Goal: Ask a question

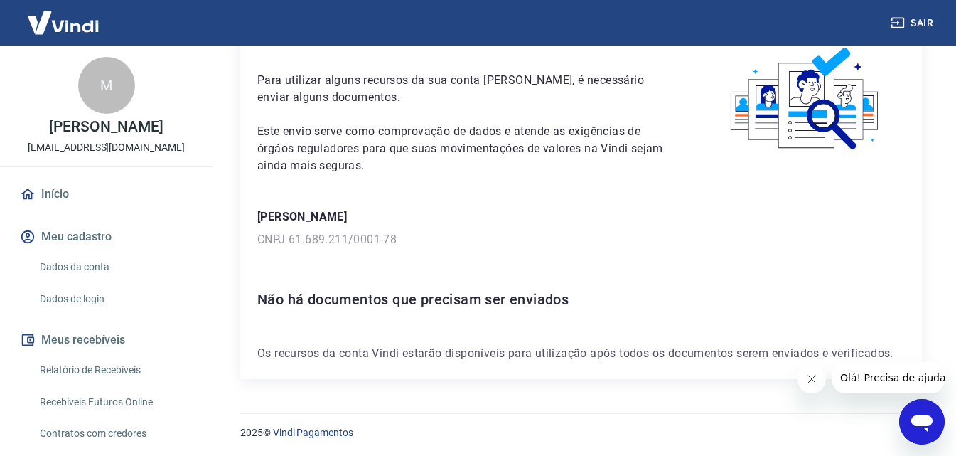
scroll to position [78, 0]
click at [848, 376] on span "Olá! Precisa de ajuda?" at bounding box center [895, 377] width 111 height 11
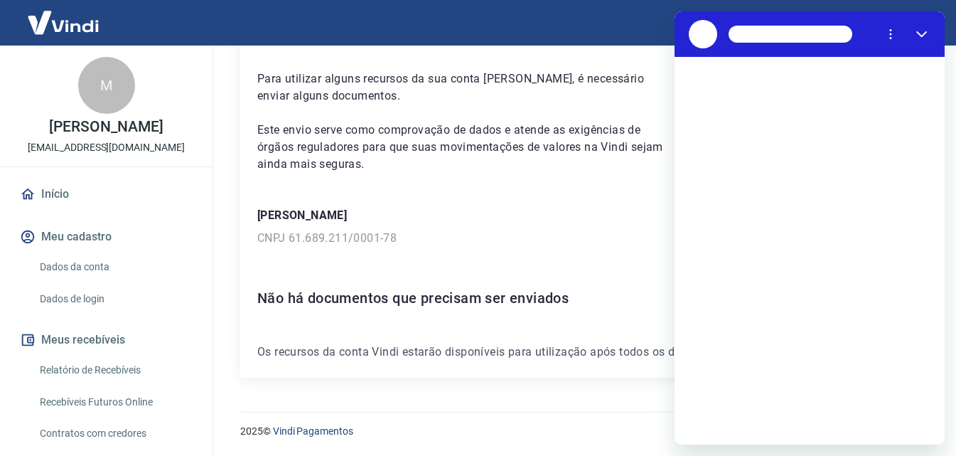
scroll to position [0, 0]
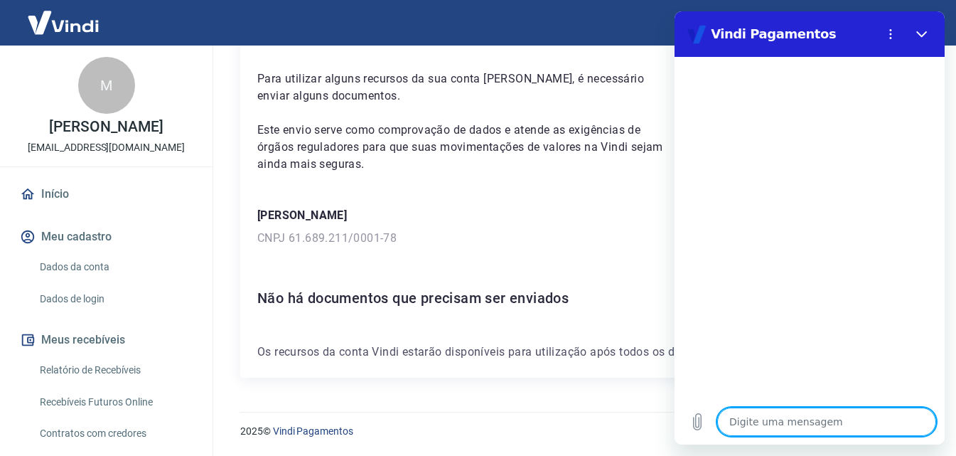
type textarea "b"
type textarea "x"
type textarea "bo"
type textarea "x"
type textarea "bom"
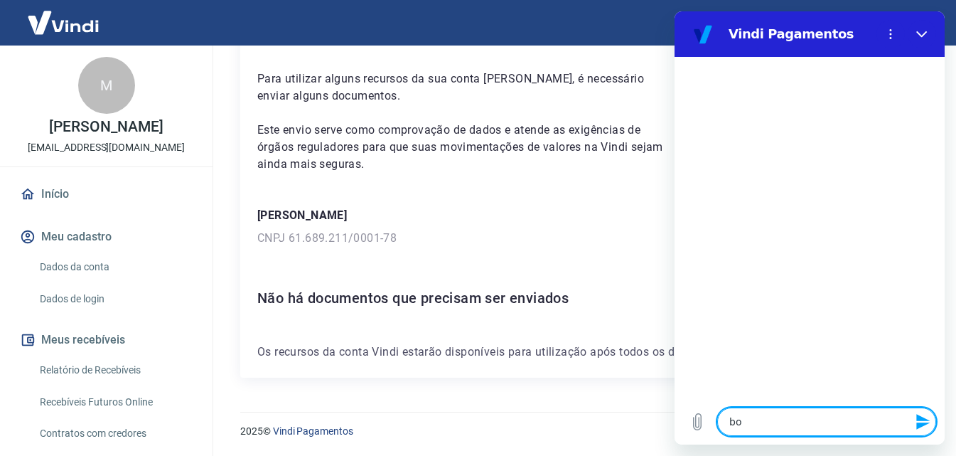
type textarea "x"
type textarea "bom"
type textarea "x"
type textarea "bom d"
type textarea "x"
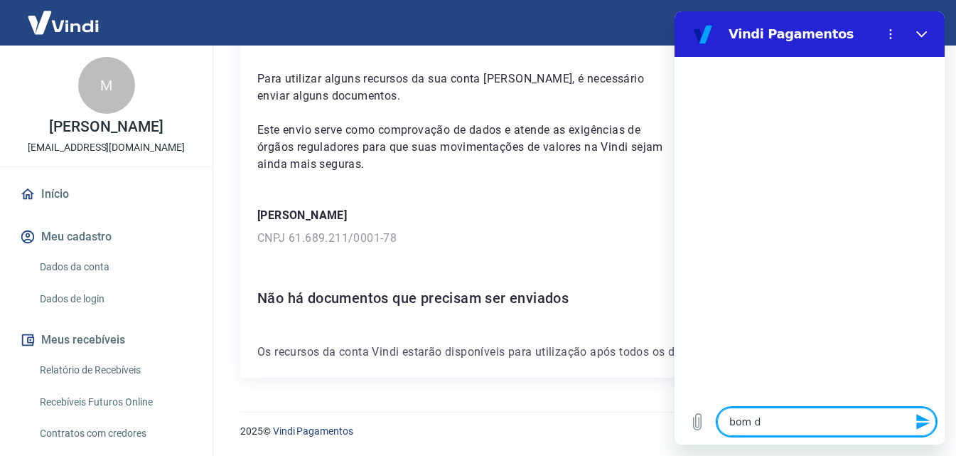
type textarea "bom di"
type textarea "x"
type textarea "bom dia"
type textarea "x"
type textarea "bom dia,"
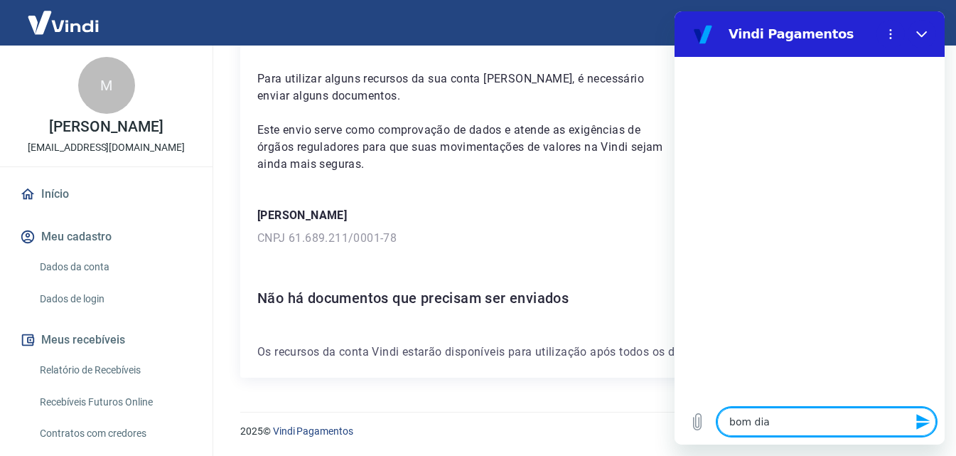
type textarea "x"
type textarea "bom dia,"
type textarea "x"
type textarea "bom dia, p"
type textarea "x"
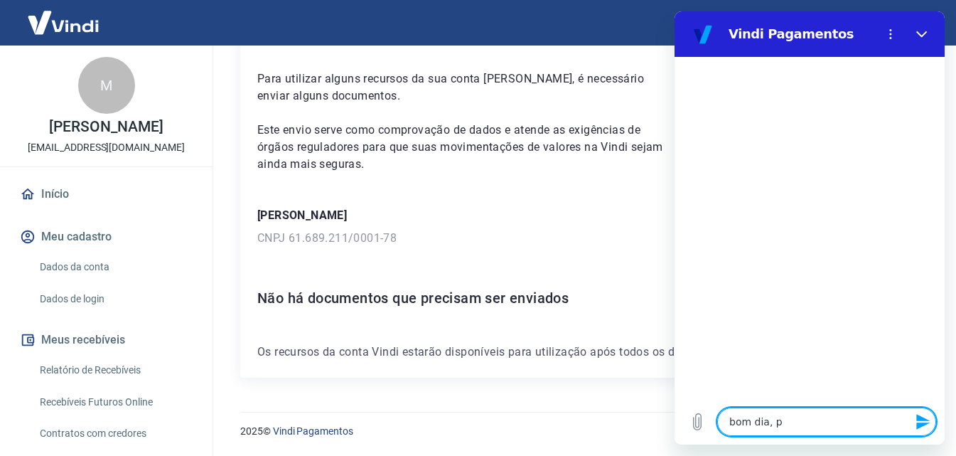
type textarea "bom dia, pf"
type textarea "x"
type textarea "bom dia, pfv"
type textarea "x"
type textarea "bom dia, pfv"
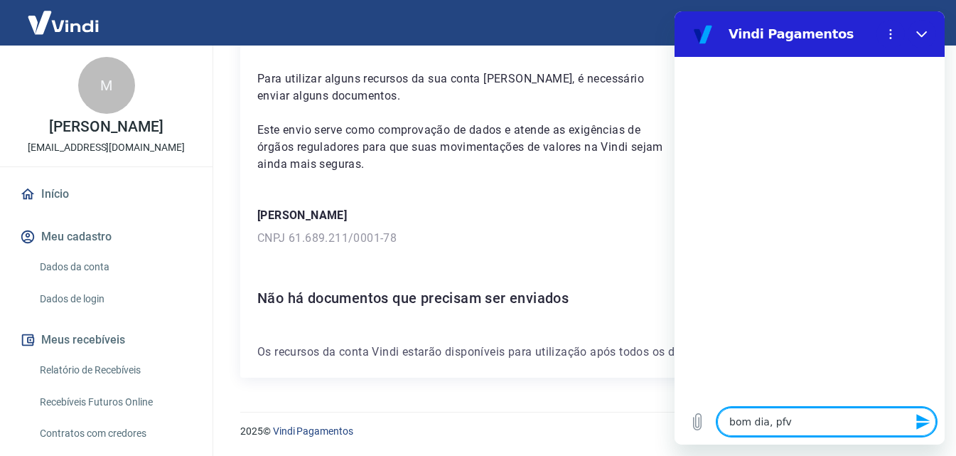
type textarea "x"
type textarea "bom dia, pfv p"
type textarea "x"
type textarea "bom dia, pfv po"
type textarea "x"
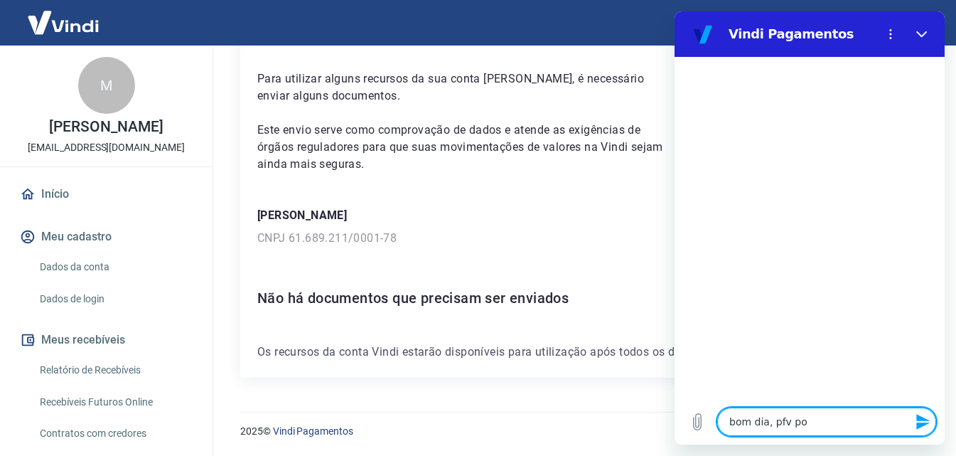
type textarea "bom dia, pfv pod"
type textarea "x"
type textarea "bom dia, pfv pode"
type textarea "x"
type textarea "bom dia, pfv poder"
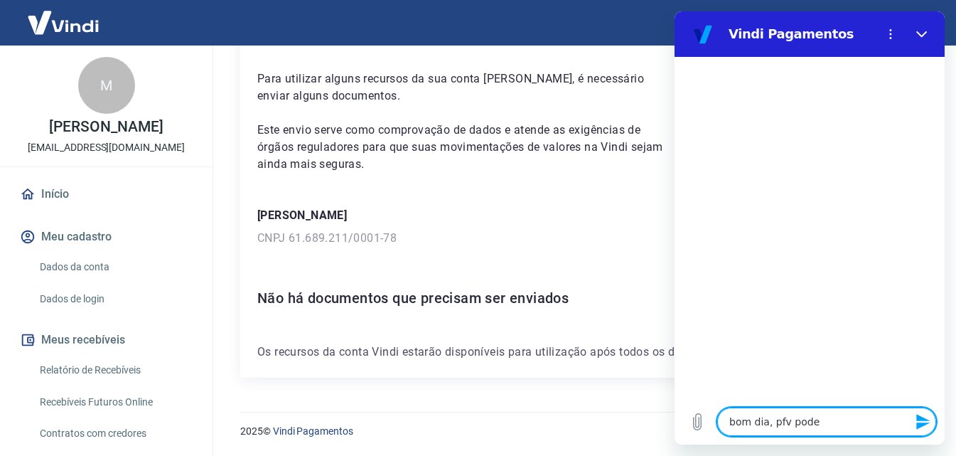
type textarea "x"
type textarea "bom dia, pfv poderi"
type textarea "x"
type textarea "bom dia, pfv poderia"
type textarea "x"
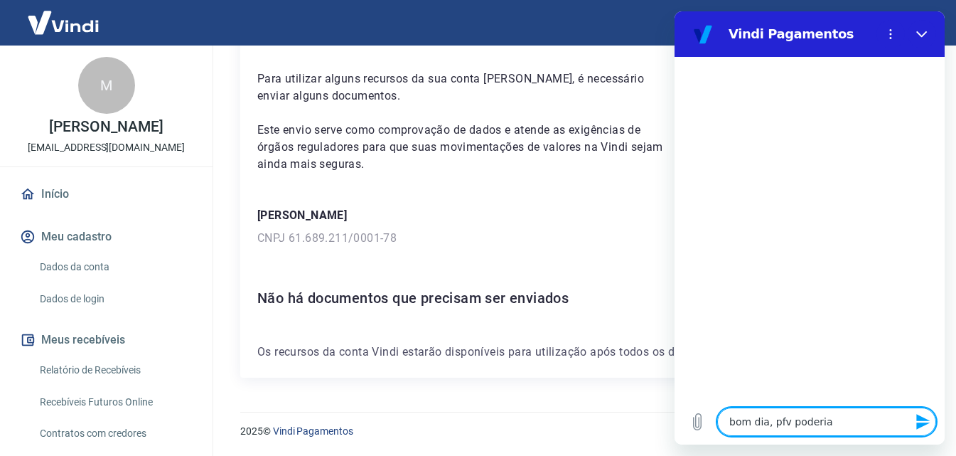
type textarea "bom dia, pfv poderiam"
type textarea "x"
type textarea "bom dia, pfv poderiam"
type textarea "x"
type textarea "bom dia, pfv poderiam a"
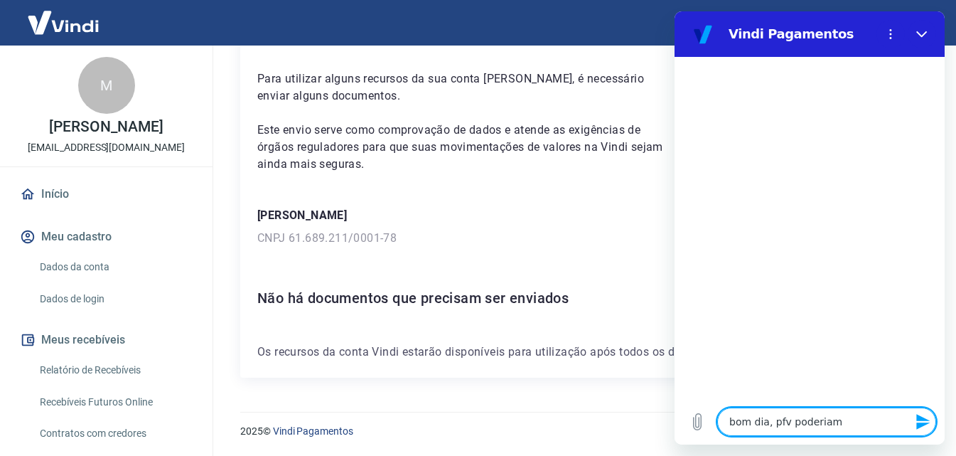
type textarea "x"
type textarea "bom dia, pfv poderiam ag"
type textarea "x"
type textarea "bom dia, pfv poderiam agi"
type textarea "x"
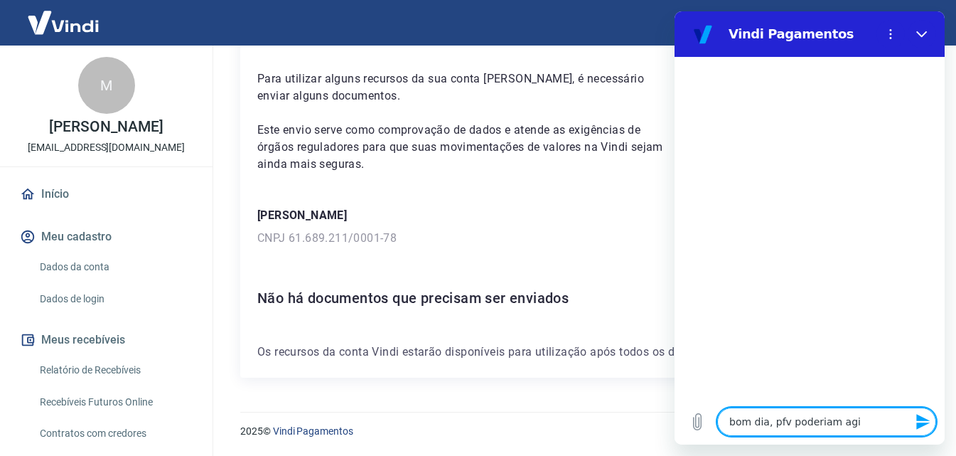
type textarea "bom dia, pfv poderiam agil"
type textarea "x"
type textarea "bom dia, pfv poderiam agili"
type textarea "x"
type textarea "bom dia, pfv poderiam agiliz"
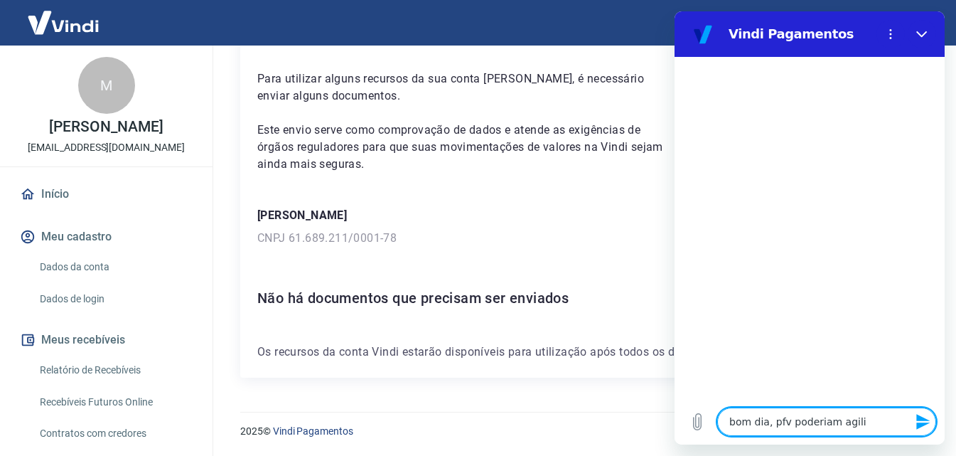
type textarea "x"
type textarea "bom dia, pfv poderiam agiliza"
type textarea "x"
type textarea "bom dia, pfv poderiam agilizar"
type textarea "x"
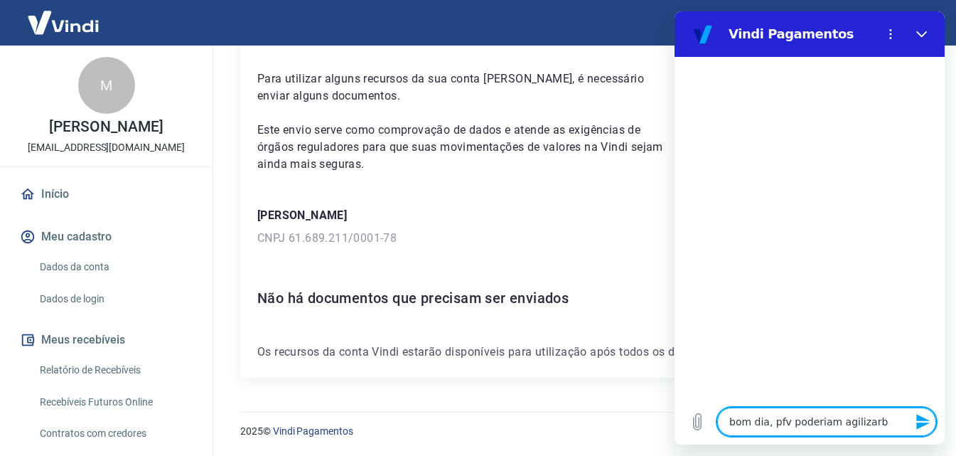
type textarea "bom dia, pfv poderiam agilizarb"
type textarea "x"
type textarea "bom dia, pfv poderiam agilizarb a"
type textarea "x"
type textarea "bom dia, pfv poderiam agilizarb"
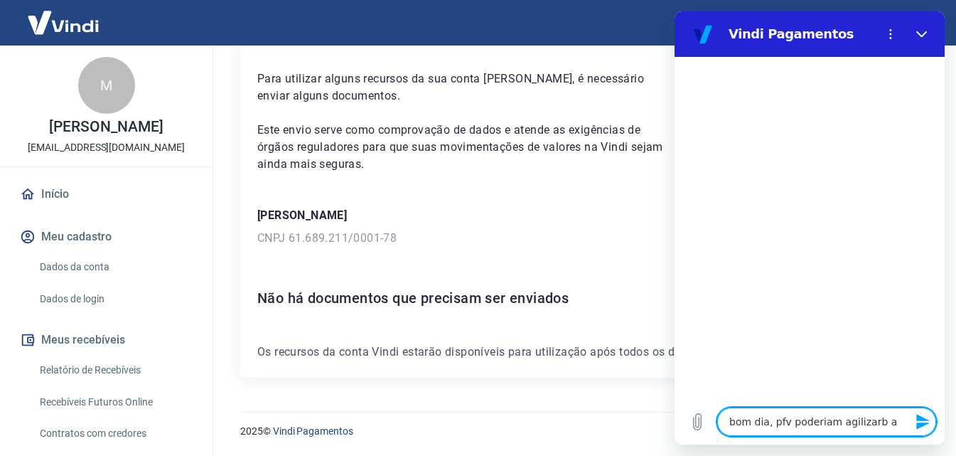
type textarea "x"
type textarea "bom dia, pfv poderiam agilizarb"
type textarea "x"
type textarea "bom dia, pfv poderiam agilizar"
type textarea "x"
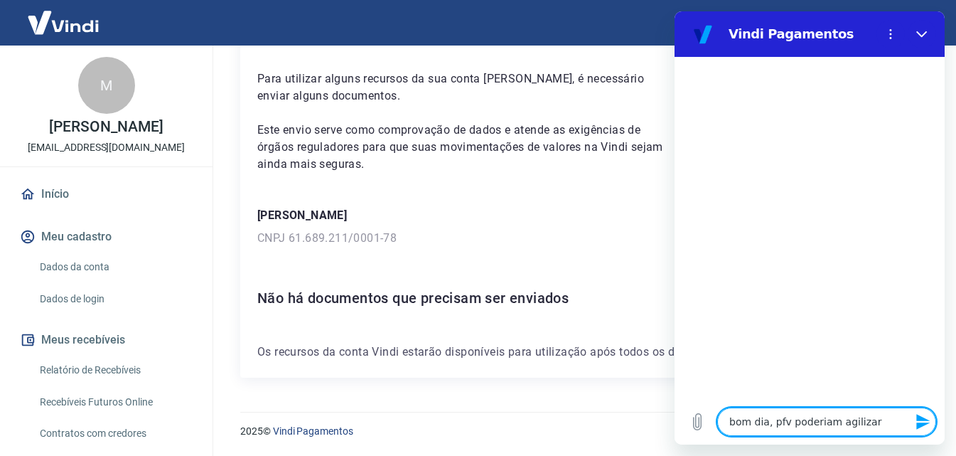
type textarea "bom dia, pfv poderiam agilizar"
type textarea "x"
type textarea "bom dia, pfv poderiam agilizar a"
type textarea "x"
type textarea "bom dia, pfv poderiam agilizar a"
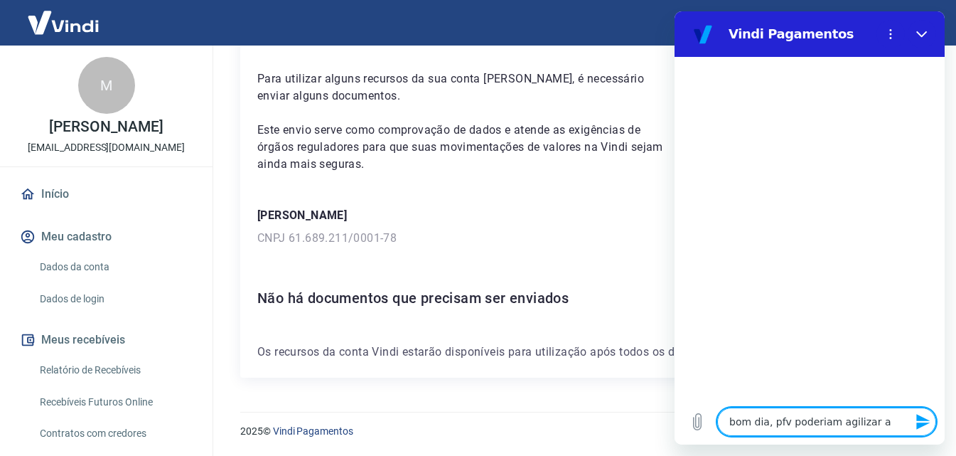
type textarea "x"
type textarea "bom dia, pfv poderiam agilizar a v"
type textarea "x"
type textarea "bom dia, pfv poderiam agilizar a ve"
type textarea "x"
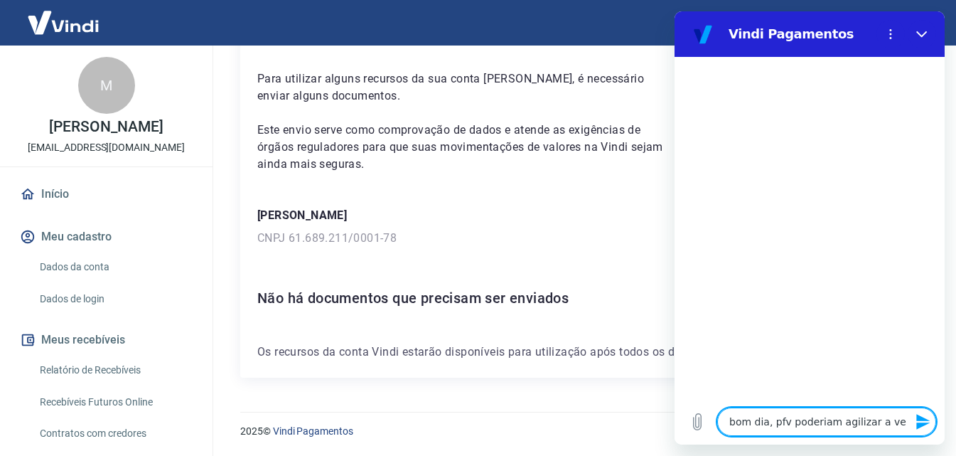
type textarea "bom dia, pfv poderiam agilizar a ver"
type textarea "x"
type textarea "bom dia, pfv poderiam agilizar a veri"
type textarea "x"
type textarea "bom dia, pfv poderiam agilizar a verif"
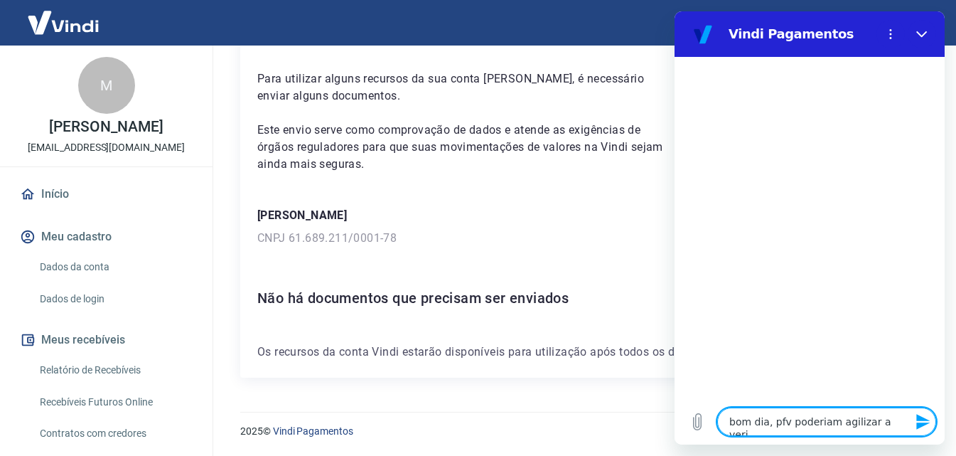
type textarea "x"
type textarea "bom dia, pfv poderiam agilizar a verifi"
type textarea "x"
type textarea "bom dia, pfv poderiam agilizar a verifiv"
type textarea "x"
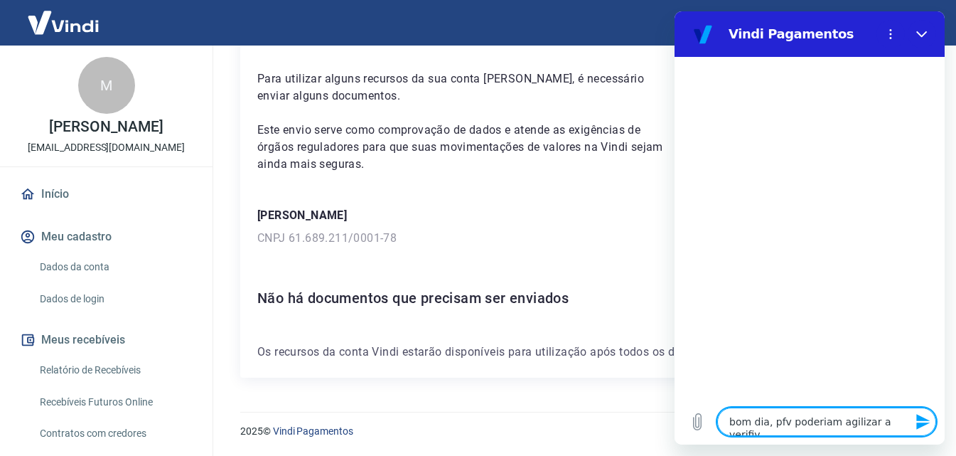
type textarea "bom dia, pfv poderiam agilizar a verifi"
type textarea "x"
type textarea "bom dia, pfv poderiam agilizar a verific"
type textarea "x"
type textarea "bom dia, pfv poderiam agilizar a verifica"
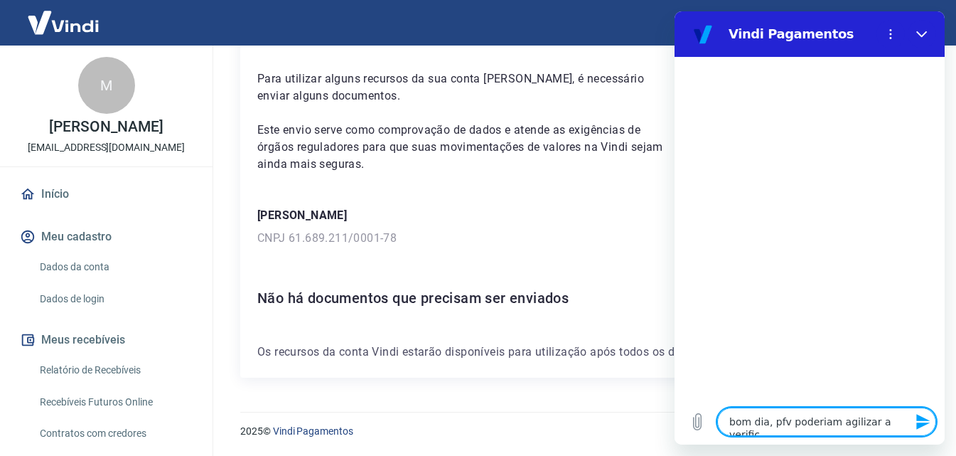
type textarea "x"
type textarea "bom dia, pfv poderiam agilizar a verificac"
type textarea "x"
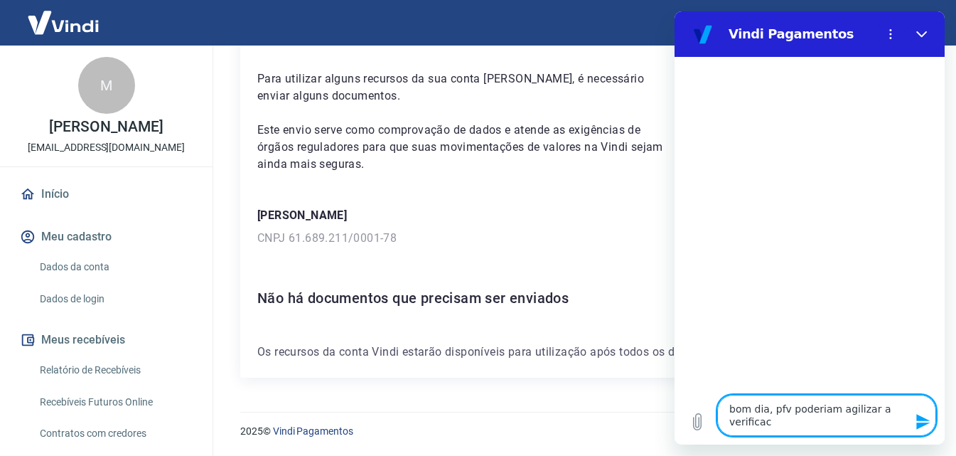
type textarea "bom dia, pfv poderiam agilizar a verificaca"
type textarea "x"
type textarea "bom dia, pfv poderiam agilizar a verificacao"
type textarea "x"
type textarea "bom dia, pfv poderiam agilizar a verificacao"
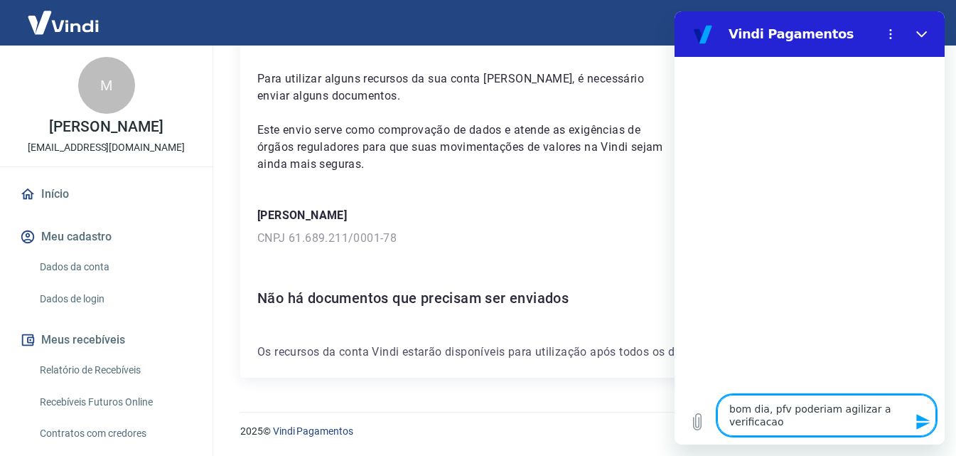
type textarea "x"
type textarea "bom dia, pfv poderiam agilizar a verificacao d"
type textarea "x"
type textarea "bom dia, pfv poderiam agilizar a verificacao da"
type textarea "x"
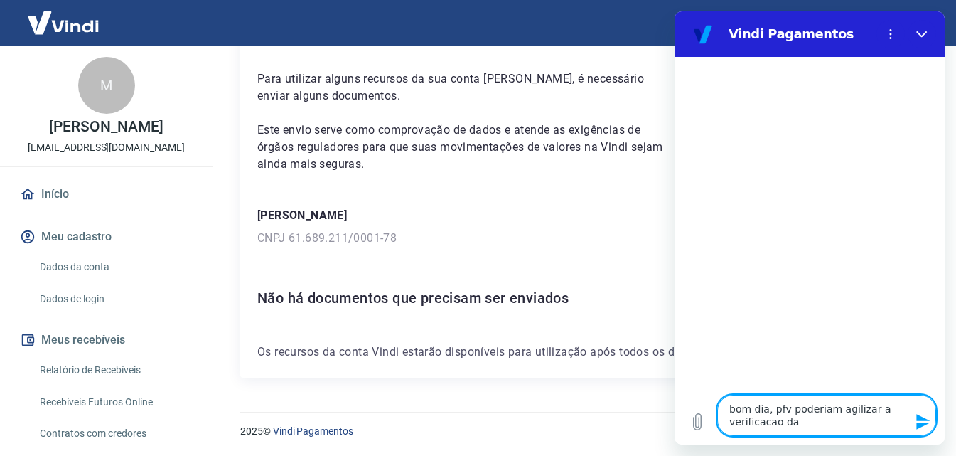
type textarea "bom dia, pfv poderiam agilizar a verificacao da"
type textarea "x"
type textarea "bom dia, pfv poderiam agilizar a verificacao da c"
type textarea "x"
type textarea "bom dia, pfv poderiam agilizar a verificacao da co"
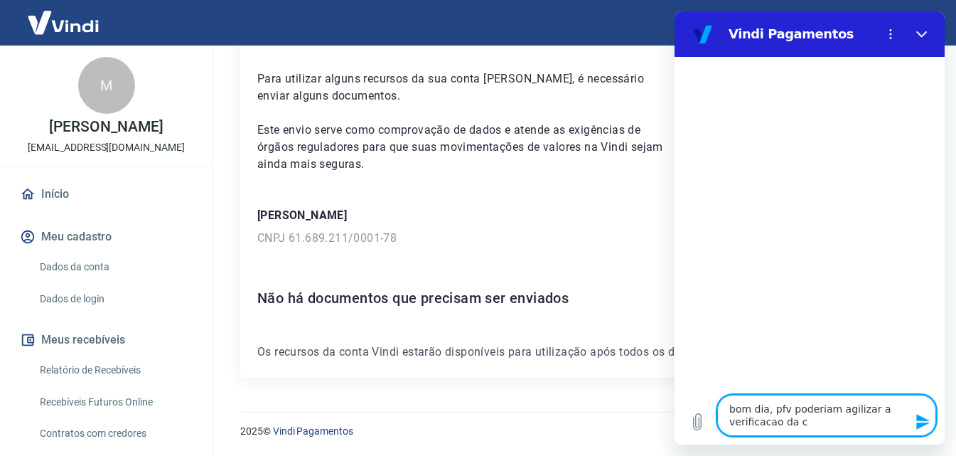
type textarea "x"
type textarea "bom dia, pfv poderiam agilizar a verificacao da con"
type textarea "x"
type textarea "bom dia, pfv poderiam agilizar a verificacao da cont"
type textarea "x"
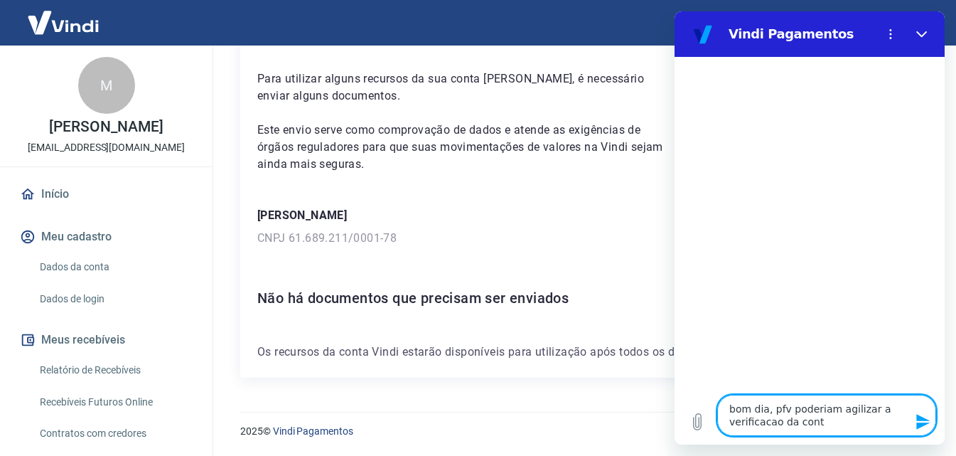
type textarea "bom dia, pfv poderiam agilizar a verificacao da conta"
type textarea "x"
type textarea "bom dia, pfv poderiam agilizar a verificacao da conta,"
type textarea "x"
type textarea "bom dia, pfv poderiam agilizar a verificacao da conta,"
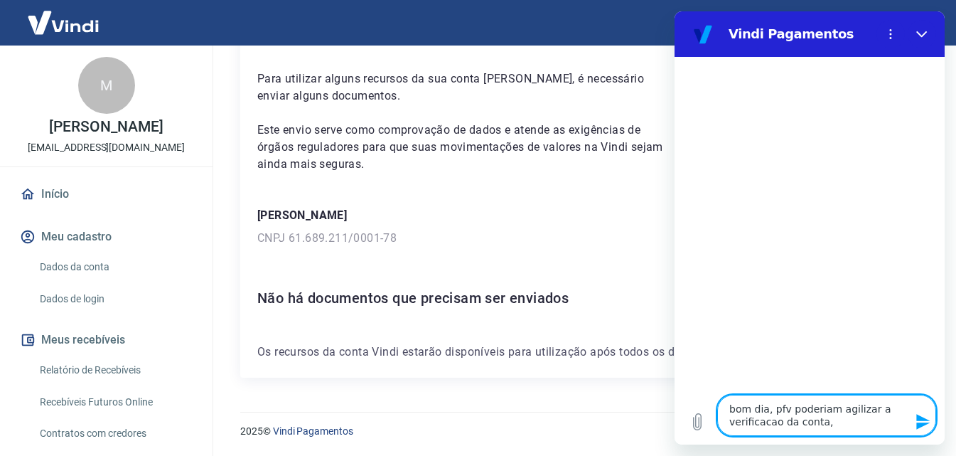
type textarea "x"
type textarea "bom dia, pfv poderiam agilizar a verificacao da conta, e"
type textarea "x"
type textarea "bom dia, pfv poderiam agilizar a verificacao da conta, es"
type textarea "x"
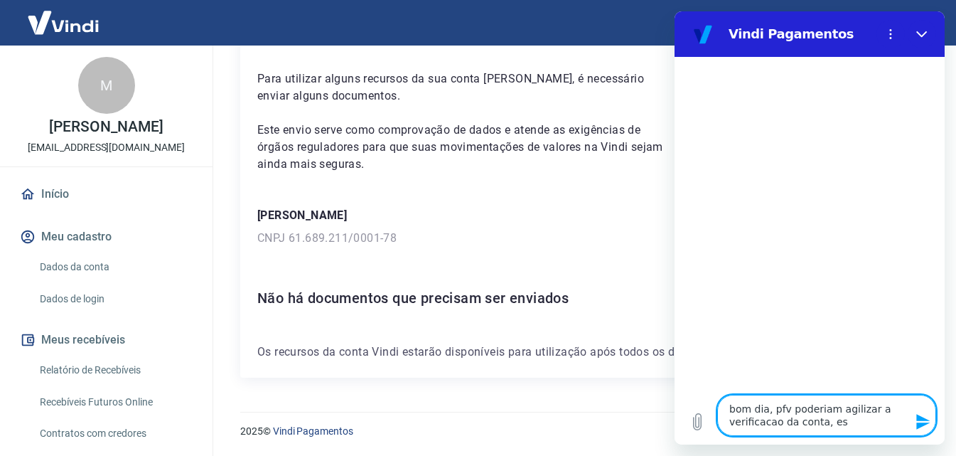
type textarea "bom dia, pfv poderiam agilizar a verificacao da conta, est"
type textarea "x"
type textarea "bom dia, pfv poderiam agilizar a verificacao da conta, esta"
type textarea "x"
type textarea "bom dia, pfv poderiam agilizar a verificacao da conta, estam"
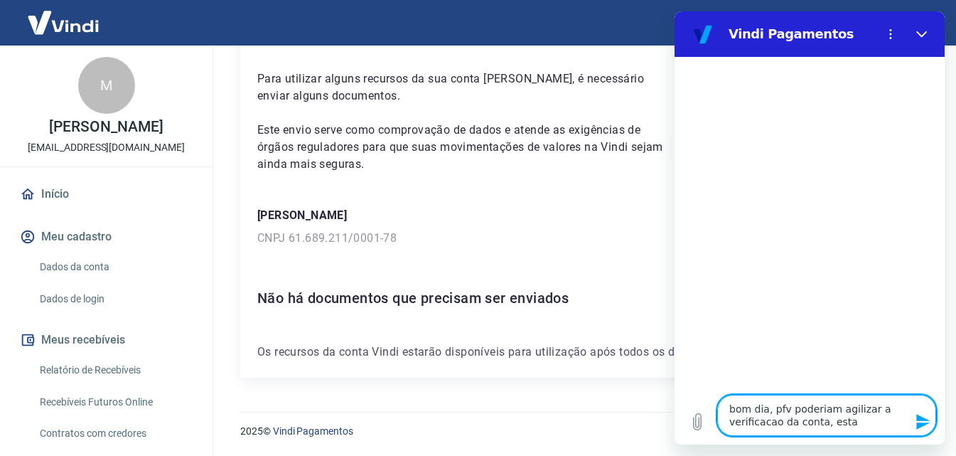
type textarea "x"
type textarea "bom dia, pfv poderiam agilizar a verificacao da conta, estamp"
type textarea "x"
type textarea "bom dia, pfv poderiam agilizar a verificacao da conta, estamps"
type textarea "x"
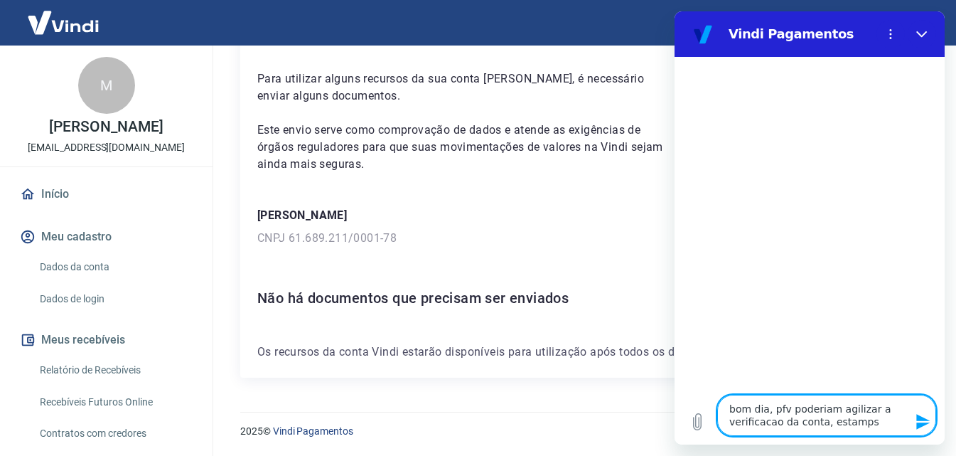
type textarea "bom dia, pfv poderiam agilizar a verificacao da conta, estamps"
type textarea "x"
type textarea "bom dia, pfv poderiam agilizar a verificacao da conta, estamps p"
type textarea "x"
type textarea "bom dia, pfv poderiam agilizar a verificacao da conta, estamps pe"
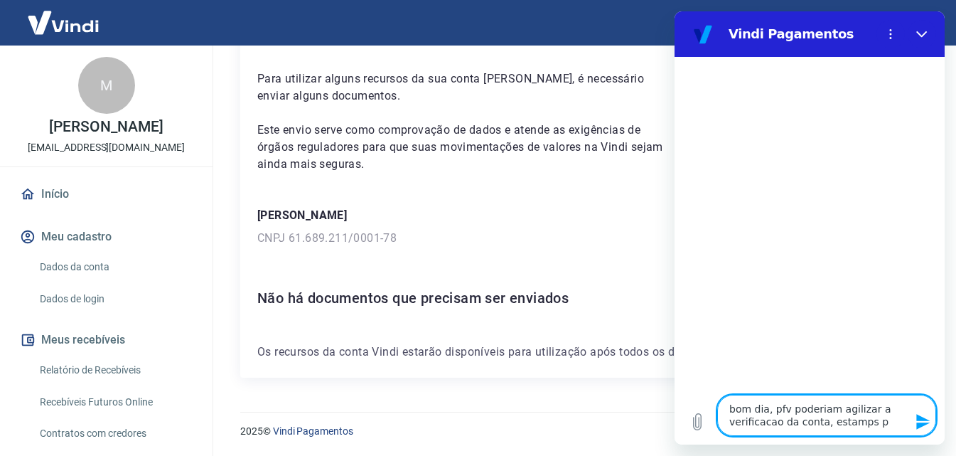
type textarea "x"
type textarea "bom dia, pfv poderiam agilizar a verificacao da conta, estamps per"
type textarea "x"
type textarea "bom dia, pfv poderiam agilizar a verificacao da conta, estamps perd"
type textarea "x"
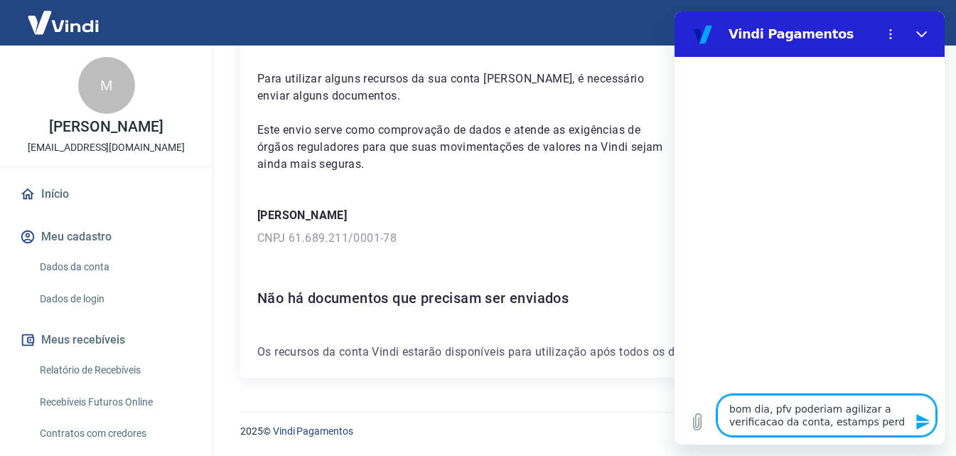
type textarea "bom dia, pfv poderiam agilizar a verificacao da conta, estamps perde"
type textarea "x"
type textarea "bom dia, pfv poderiam agilizar a verificacao da conta, estamps perden"
type textarea "x"
type textarea "bom dia, pfv poderiam agilizar a verificacao da conta, estamps perdend"
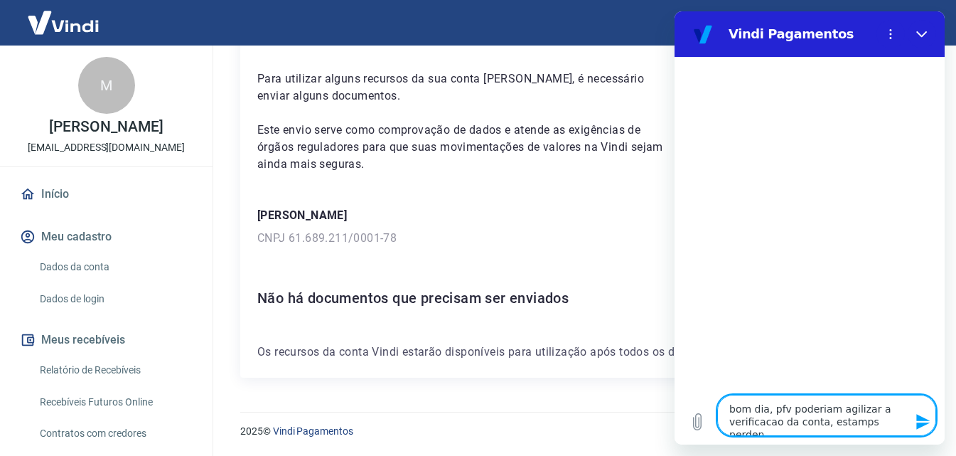
type textarea "x"
type textarea "bom dia, pfv poderiam agilizar a verificacao da conta, estamps perdendo"
type textarea "x"
type textarea "bom dia, pfv poderiam agilizar a verificacao da conta, estamps perdendo"
type textarea "x"
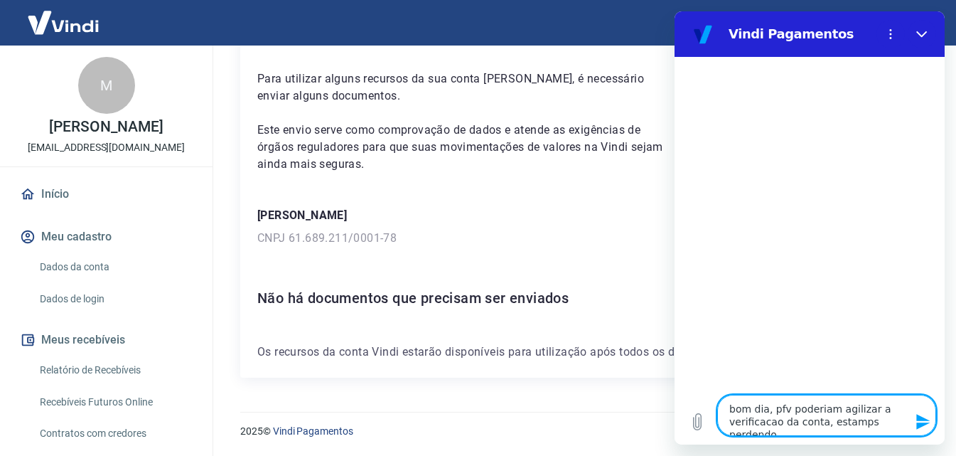
type textarea "bom dia, pfv poderiam agilizar a verificacao da conta, estamps perdendo v"
type textarea "x"
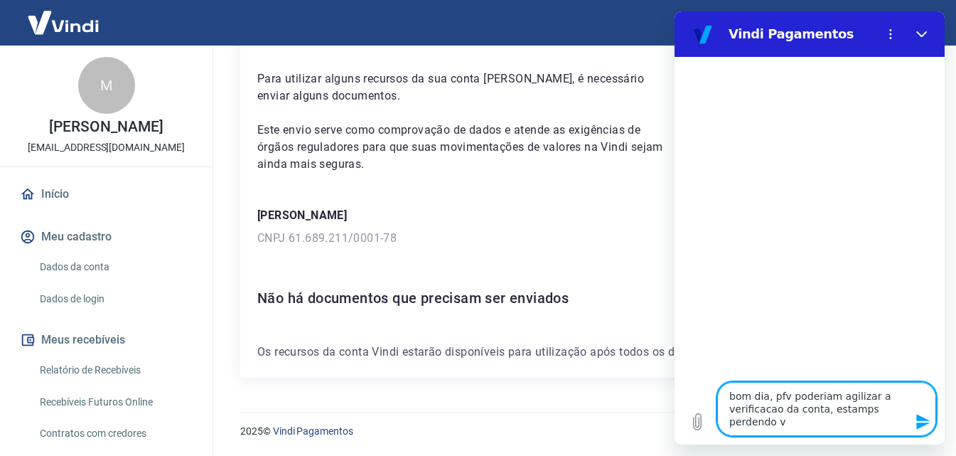
type textarea "bom dia, pfv poderiam agilizar a verificacao da conta, estamps perdendo ve"
type textarea "x"
type textarea "bom dia, pfv poderiam agilizar a verificacao da conta, estamps perdendo ven"
type textarea "x"
type textarea "bom dia, pfv poderiam agilizar a verificacao da conta, estamps perdendo vend"
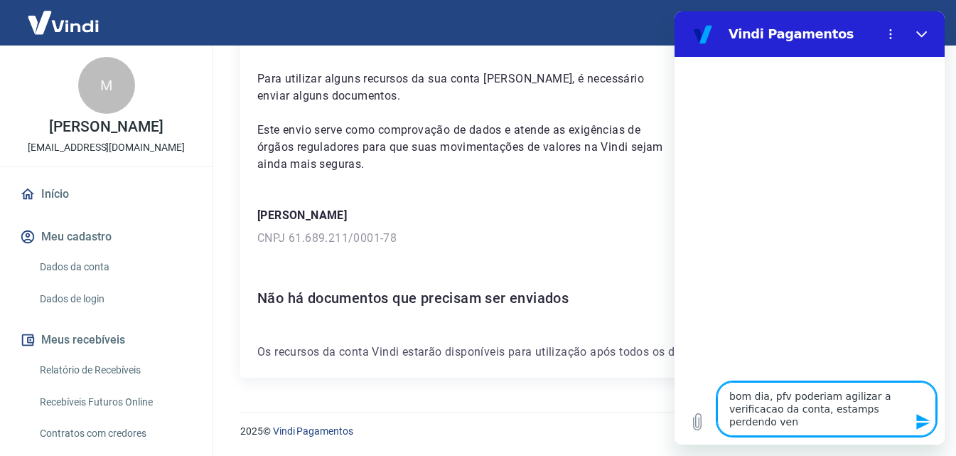
type textarea "x"
type textarea "bom dia, pfv poderiam agilizar a verificacao da conta, estamps perdendo venda"
type textarea "x"
type textarea "bom dia, pfv poderiam agilizar a verificacao da conta, estamps perdendo vendas"
type textarea "x"
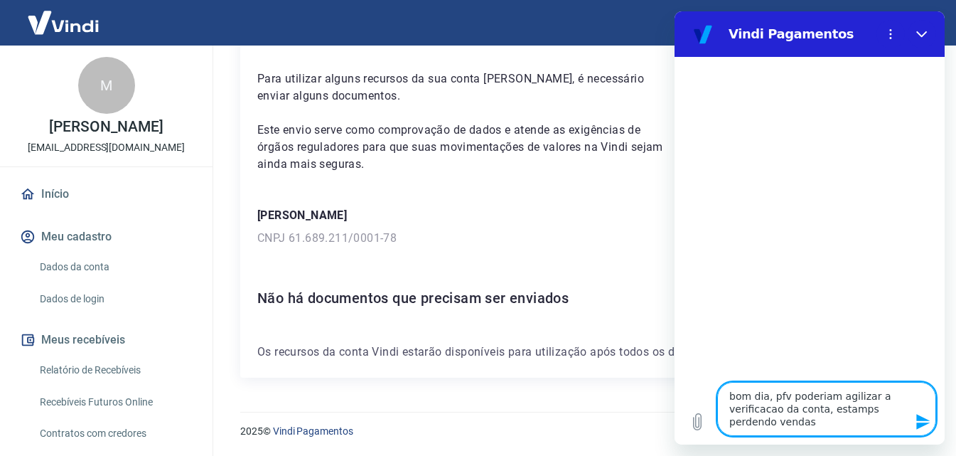
type textarea "bom dia, pfv poderiam agilizar a verificacao da conta, estamps perdendo vendas"
type textarea "x"
type textarea "bom dia, pfv poderiam agilizar a verificacao da conta, estamps perdendo vendas p"
type textarea "x"
type textarea "bom dia, pfv poderiam agilizar a verificacao da conta, estamps perdendo vendas …"
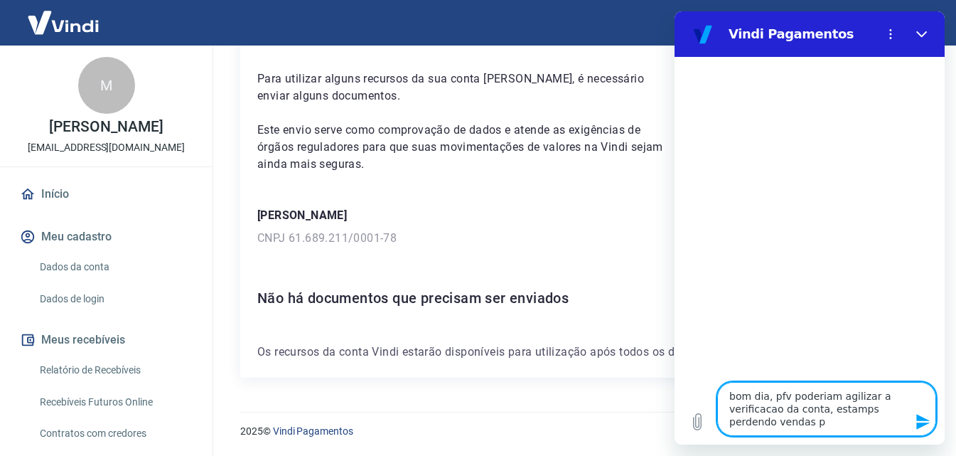
type textarea "x"
type textarea "bom dia, pfv poderiam agilizar a verificacao da conta, estamps perdendo vendas …"
type textarea "x"
type textarea "bom dia, pfv poderiam agilizar a verificacao da conta, estamps perdendo vendas …"
type textarea "x"
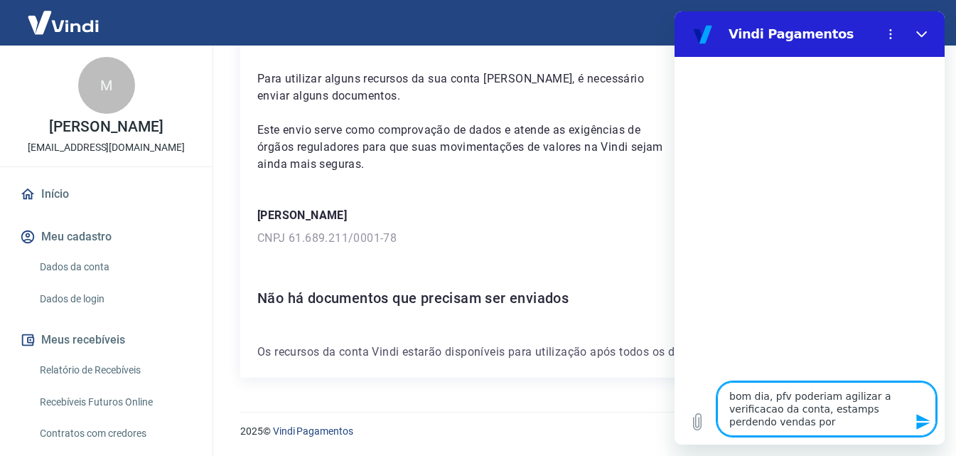
type textarea "bom dia, pfv poderiam agilizar a verificacao da conta, estamps perdendo vendas …"
type textarea "x"
type textarea "bom dia, pfv poderiam agilizar a verificacao da conta, estamps perdendo vendas …"
type textarea "x"
type textarea "bom dia, pfv poderiam agilizar a verificacao da conta, estamps perdendo vendas …"
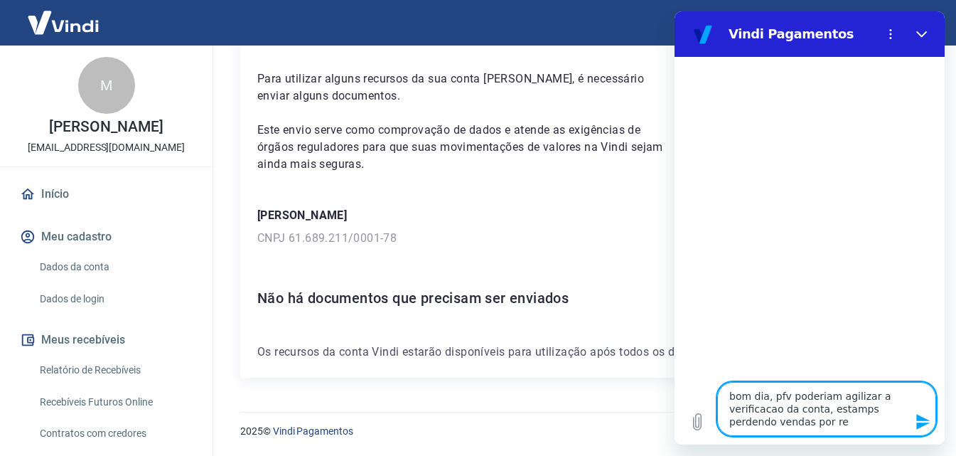
type textarea "x"
type textarea "bom dia, pfv poderiam agilizar a verificacao da conta, estamps perdendo vendas …"
type textarea "x"
type textarea "bom dia, pfv poderiam agilizar a verificacao da conta, estamps perdendo vendas …"
type textarea "x"
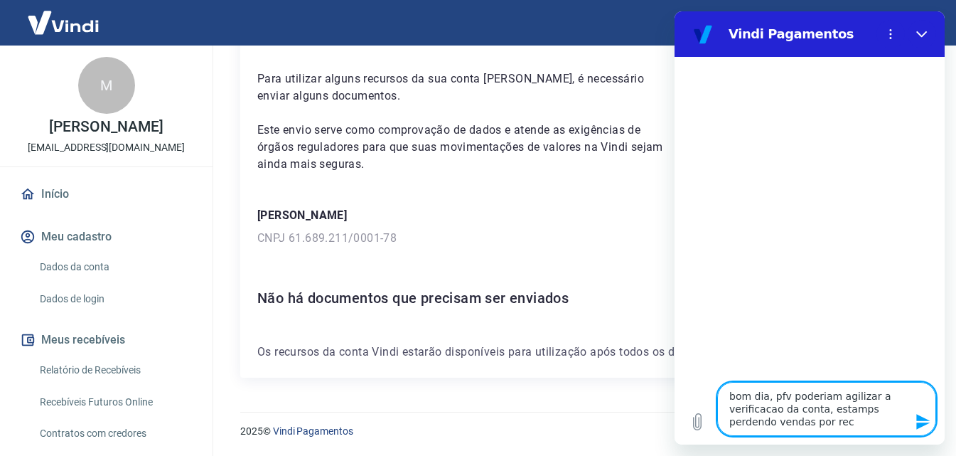
type textarea "bom dia, pfv poderiam agilizar a verificacao da conta, estamps perdendo vendas …"
type textarea "x"
type textarea "bom dia, pfv poderiam agilizar a verificacao da conta, estamps perdendo vendas …"
type textarea "x"
type textarea "bom dia, pfv poderiam agilizar a verificacao da conta, estamps perdendo vendas …"
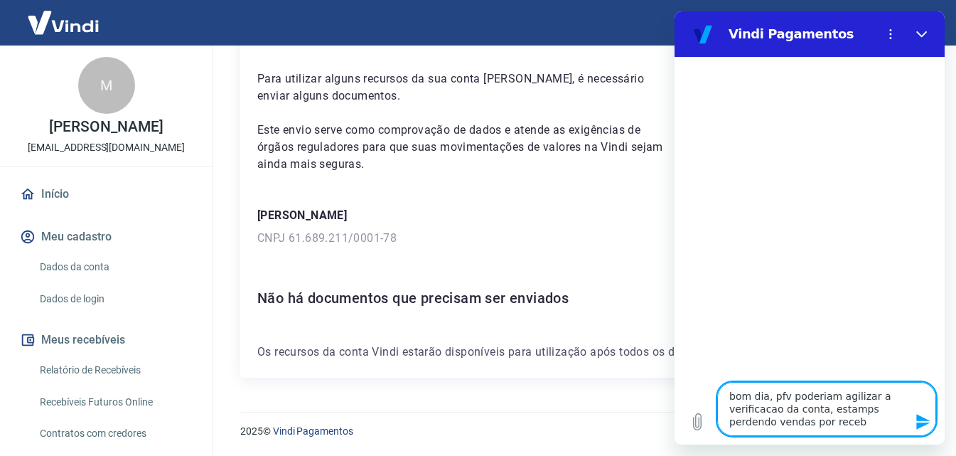
type textarea "x"
type textarea "bom dia, pfv poderiam agilizar a verificacao da conta, estamps perdendo vendas …"
type textarea "x"
type textarea "bom dia, pfv poderiam agilizar a verificacao da conta, estamps perdendo vendas …"
type textarea "x"
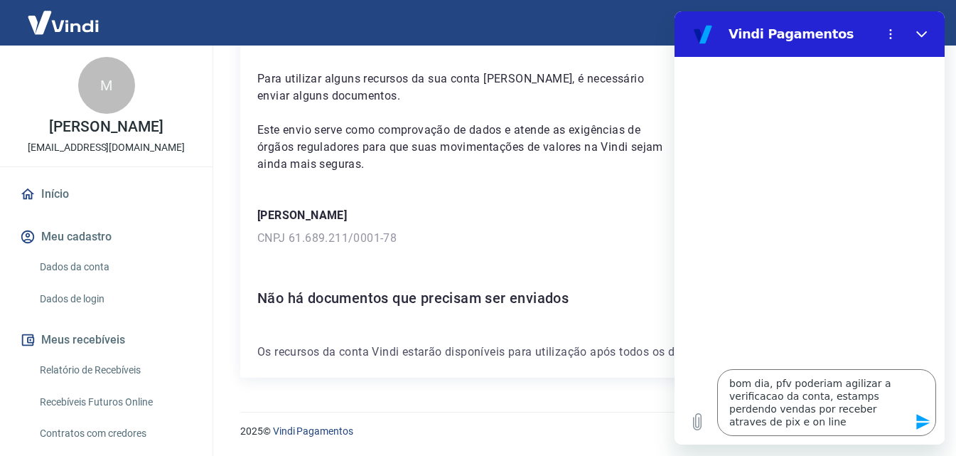
click at [924, 427] on icon "Enviar mensagem" at bounding box center [923, 421] width 17 height 17
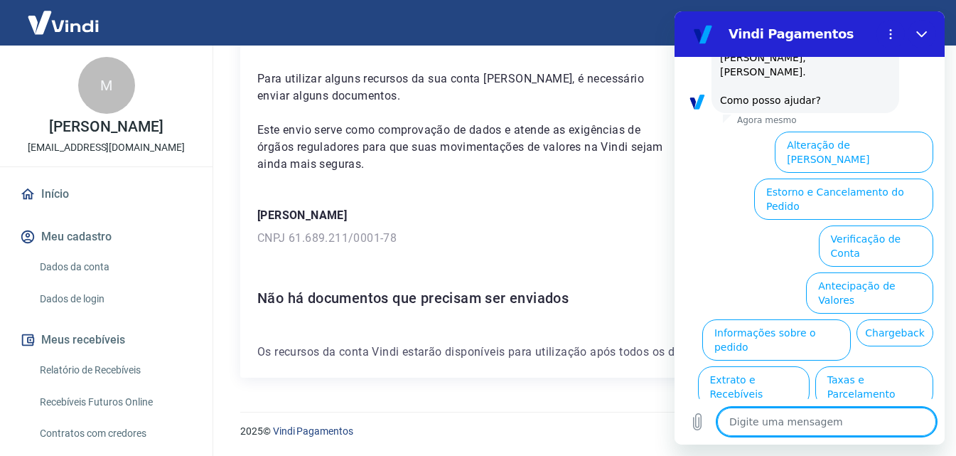
scroll to position [155, 0]
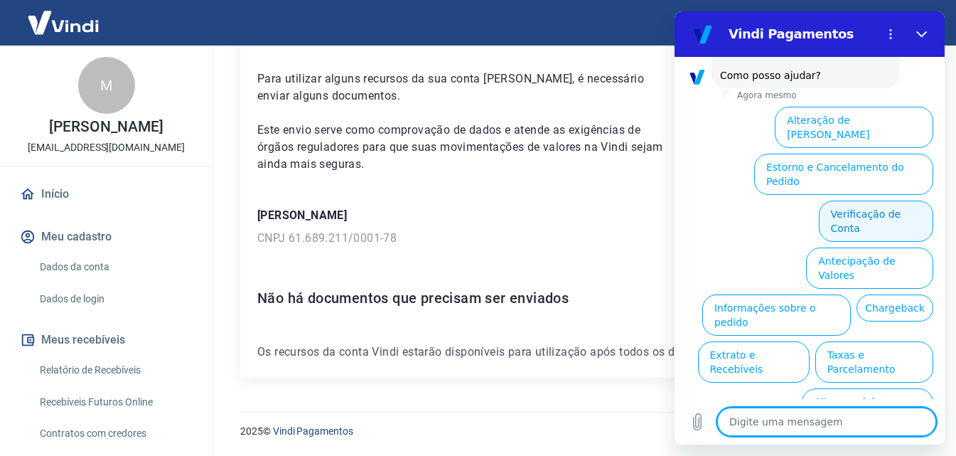
click at [883, 201] on button "Verificação de Conta" at bounding box center [876, 221] width 114 height 41
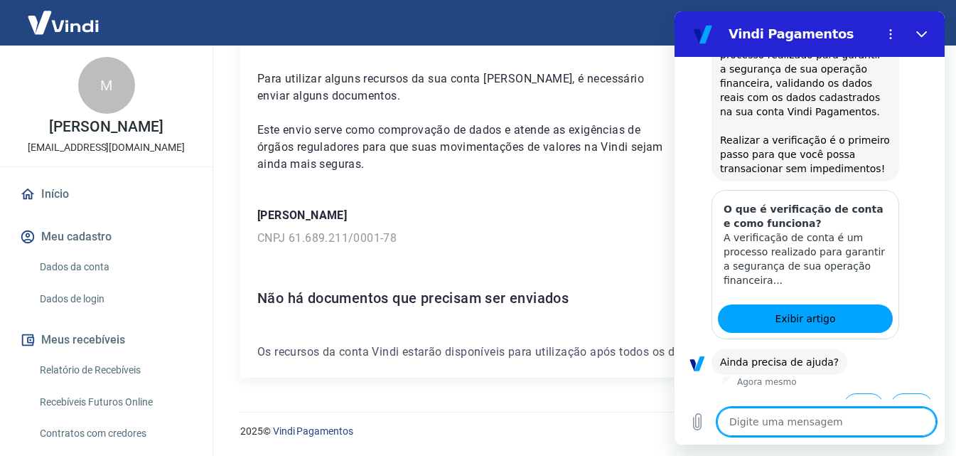
scroll to position [296, 0]
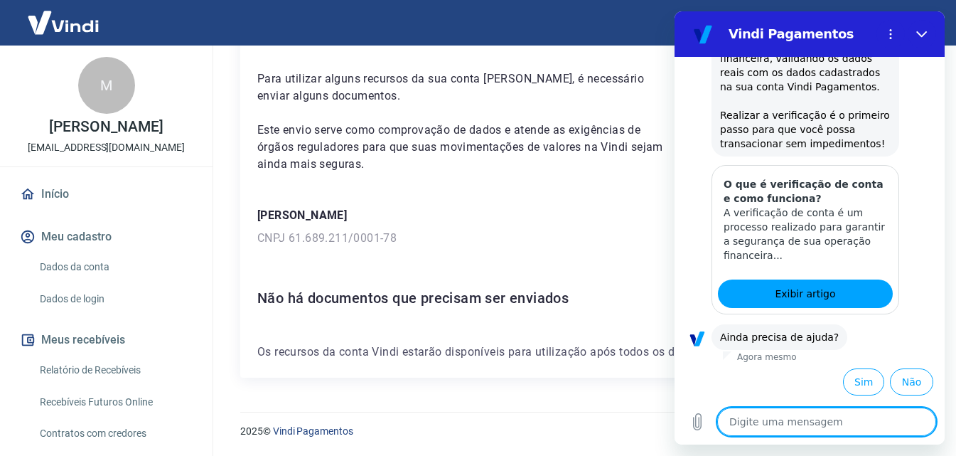
click at [841, 420] on textarea at bounding box center [827, 421] width 219 height 28
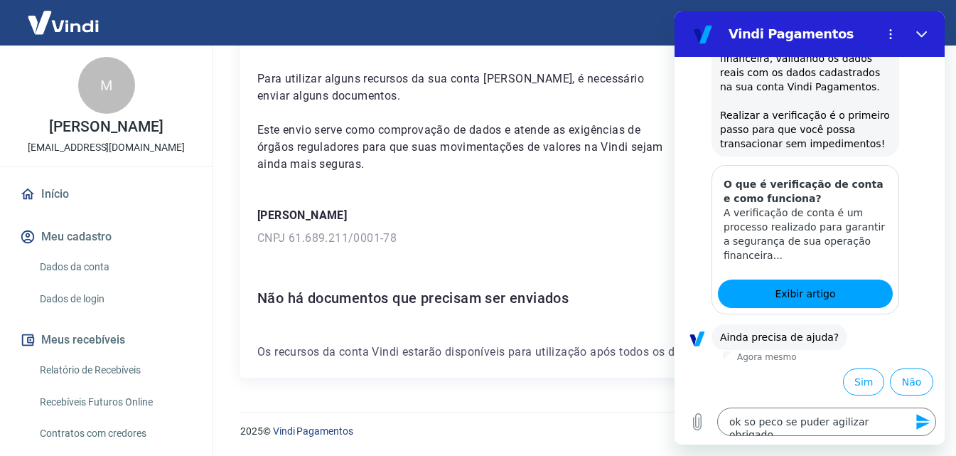
click at [928, 425] on icon "Enviar mensagem" at bounding box center [923, 421] width 17 height 17
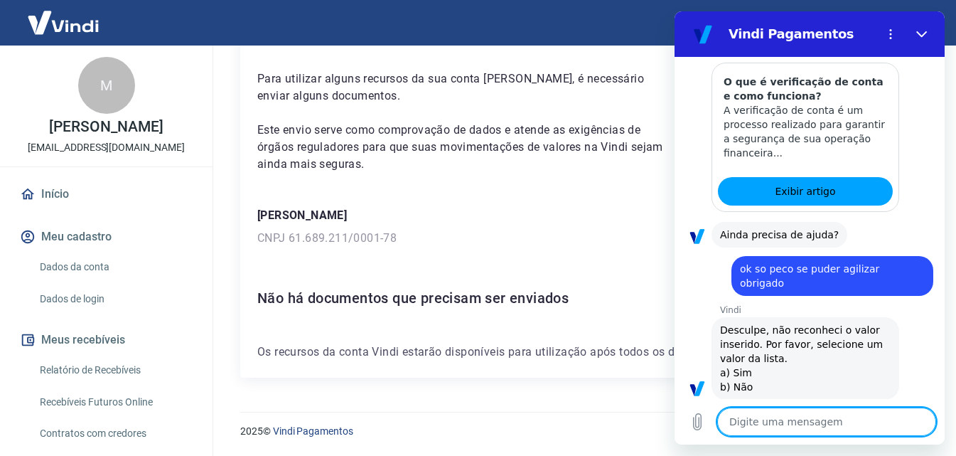
scroll to position [401, 0]
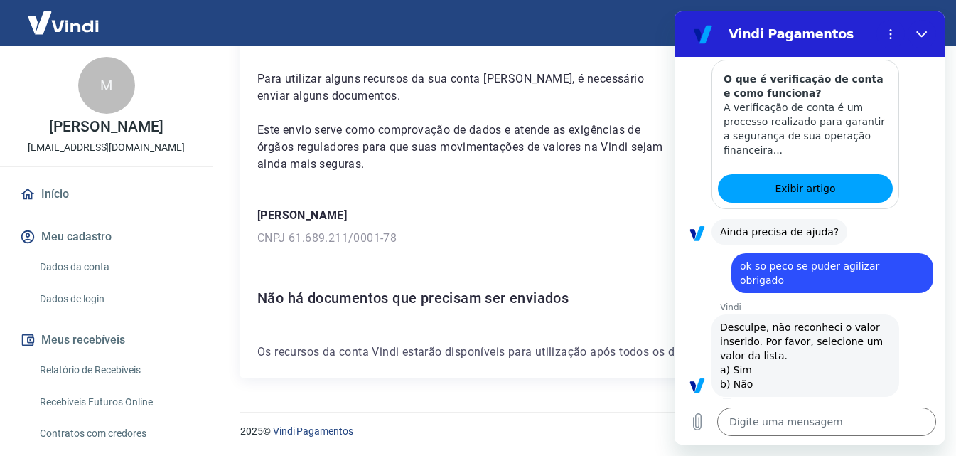
click at [752, 368] on div "Vindi diz: Desculpe, não reconheci o valor inserido. Por favor, selecione um va…" at bounding box center [806, 355] width 188 height 82
click at [745, 370] on span "Desculpe, não reconheci o valor inserido. Por favor, selecione um valor da list…" at bounding box center [803, 355] width 166 height 68
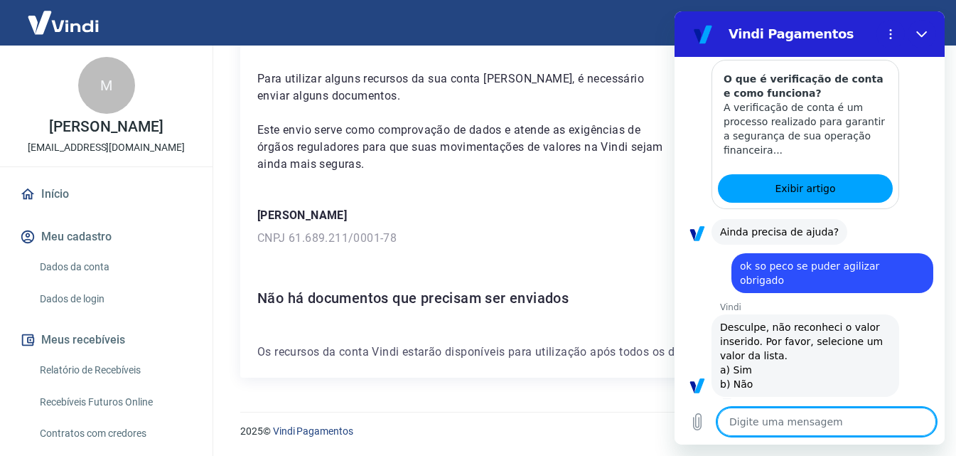
click at [774, 425] on textarea at bounding box center [827, 421] width 219 height 28
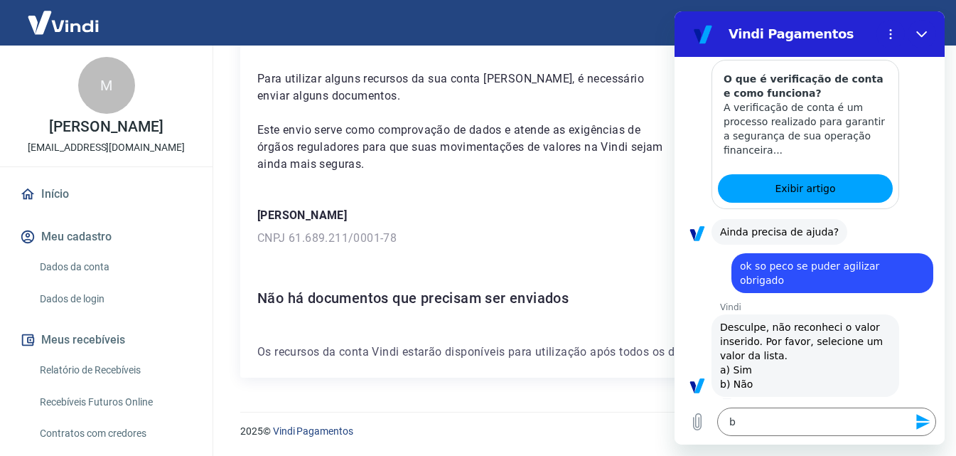
click at [921, 422] on icon "Enviar mensagem" at bounding box center [923, 421] width 17 height 17
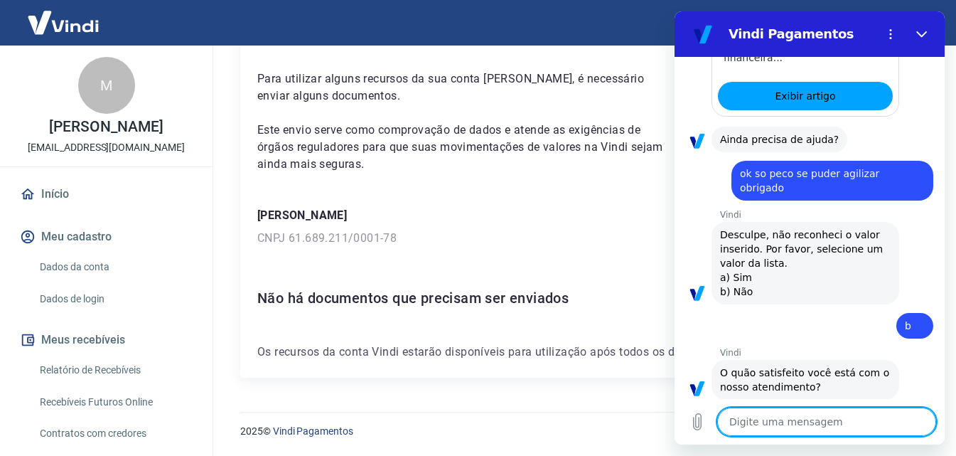
scroll to position [562, 0]
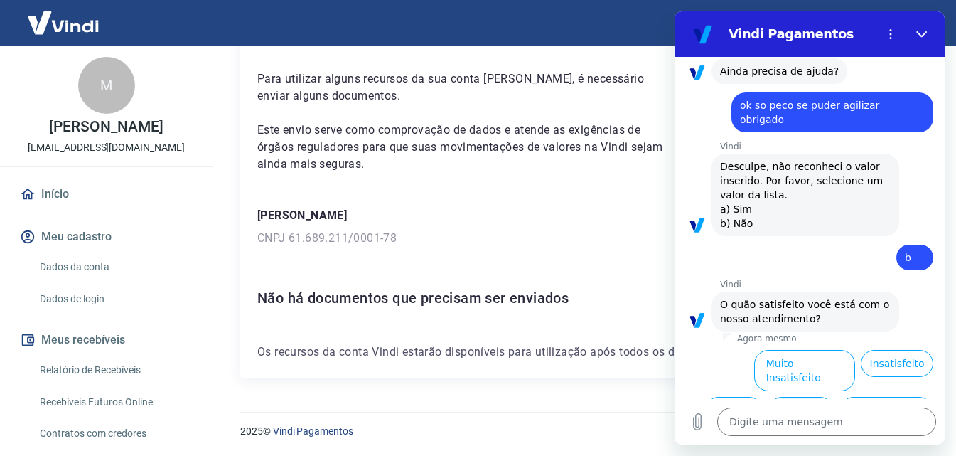
click at [804, 397] on button "Satisfeito" at bounding box center [801, 410] width 65 height 27
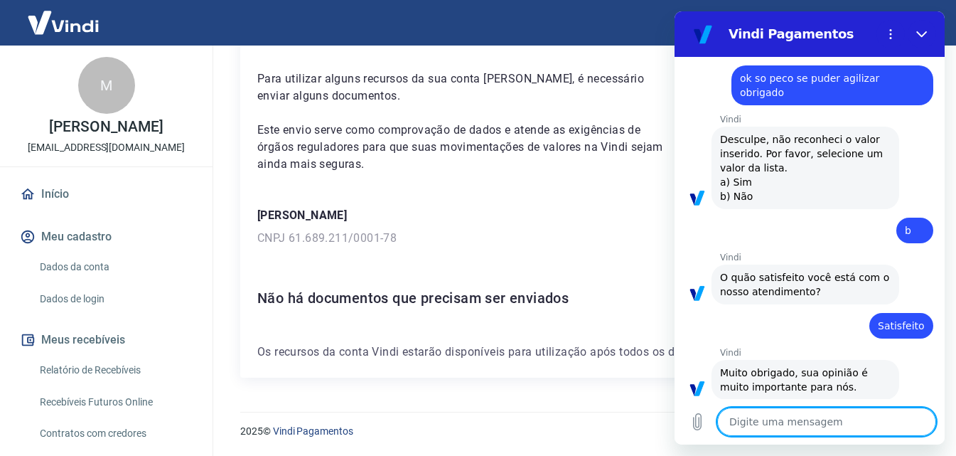
scroll to position [592, 0]
